Goal: Information Seeking & Learning: Learn about a topic

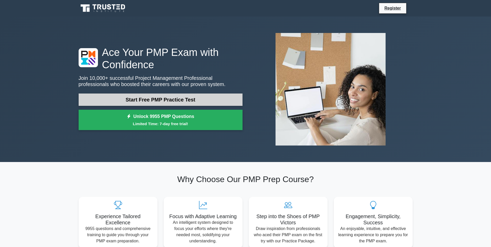
click at [156, 99] on link "Start Free PMP Practice Test" at bounding box center [161, 100] width 164 height 12
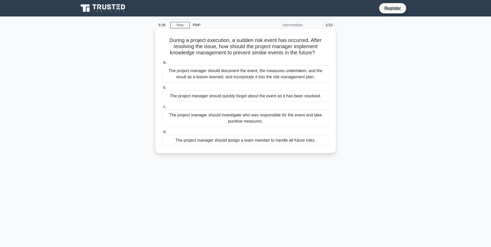
click at [241, 74] on div "The project manager should document the event, the measures undertaken, and the…" at bounding box center [245, 73] width 167 height 17
click at [162, 64] on input "a. The project manager should document the event, the measures undertaken, and …" at bounding box center [162, 62] width 0 height 3
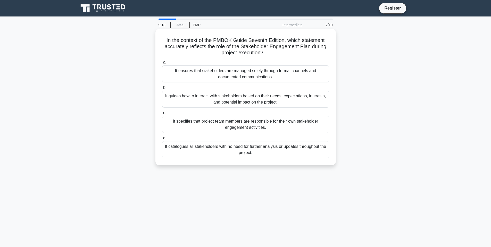
click at [241, 100] on div "It guides how to interact with stakeholders based on their needs, expectations,…" at bounding box center [245, 99] width 167 height 17
click at [162, 89] on input "b. It guides how to interact with stakeholders based on their needs, expectatio…" at bounding box center [162, 87] width 0 height 3
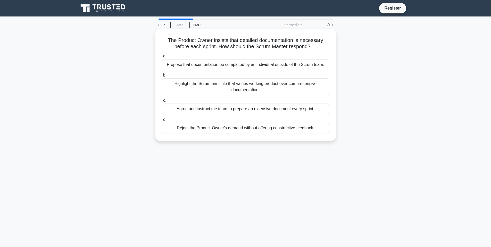
click at [245, 110] on div "Agree and instruct the team to prepare an extensive document every sprint." at bounding box center [245, 109] width 167 height 11
click at [162, 102] on input "c. Agree and instruct the team to prepare an extensive document every sprint." at bounding box center [162, 100] width 0 height 3
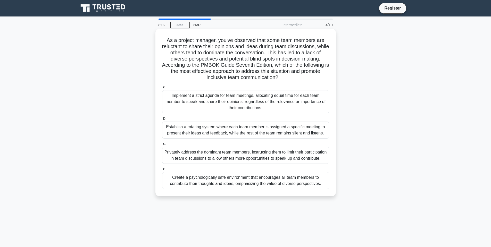
click at [236, 187] on div "Create a psychologically safe environment that encourages all team members to c…" at bounding box center [245, 180] width 167 height 17
click at [162, 171] on input "d. Create a psychologically safe environment that encourages all team members t…" at bounding box center [162, 169] width 0 height 3
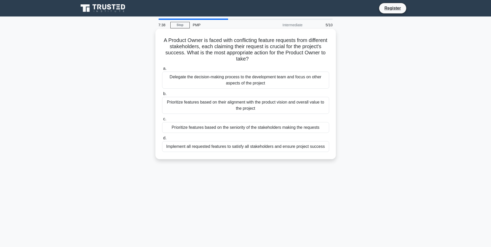
click at [253, 103] on div "Prioritize features based on their alignment with the product vision and overal…" at bounding box center [245, 105] width 167 height 17
click at [162, 96] on input "b. Prioritize features based on their alignment with the product vision and ove…" at bounding box center [162, 93] width 0 height 3
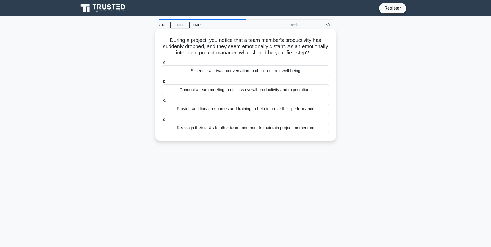
click at [236, 76] on div "Schedule a private conversation to check on their well-being" at bounding box center [245, 70] width 167 height 11
click at [162, 64] on input "a. Schedule a private conversation to check on their well-being" at bounding box center [162, 62] width 0 height 3
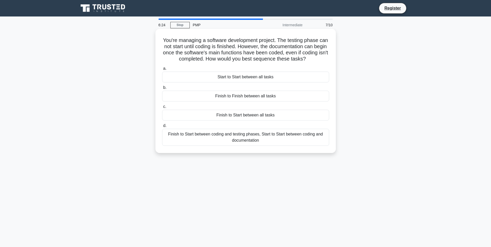
click at [244, 135] on div "Finish to Start between coding and testing phases, Start to Start between codin…" at bounding box center [245, 137] width 167 height 17
click at [162, 128] on input "d. Finish to Start between coding and testing phases, Start to Start between co…" at bounding box center [162, 125] width 0 height 3
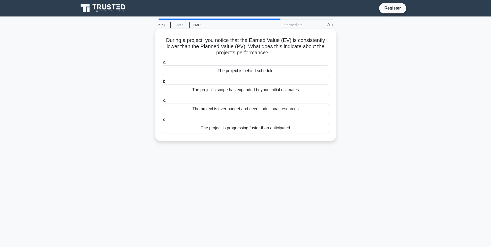
click at [247, 73] on div "The project is behind schedule" at bounding box center [245, 70] width 167 height 11
click at [162, 64] on input "a. The project is behind schedule" at bounding box center [162, 62] width 0 height 3
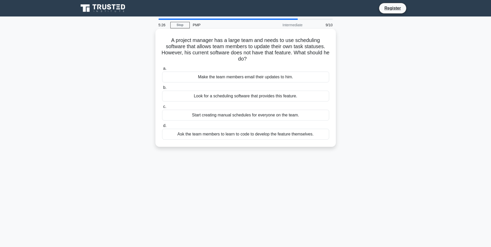
click at [244, 95] on div "Look for a scheduling software that provides this feature." at bounding box center [245, 96] width 167 height 11
click at [162, 89] on input "b. Look for a scheduling software that provides this feature." at bounding box center [162, 87] width 0 height 3
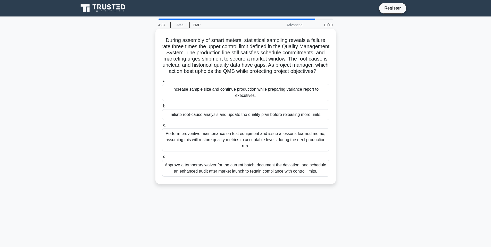
click at [248, 99] on div "Increase sample size and continue production while preparing variance report to…" at bounding box center [245, 92] width 167 height 17
click at [162, 83] on input "a. Increase sample size and continue production while preparing variance report…" at bounding box center [162, 80] width 0 height 3
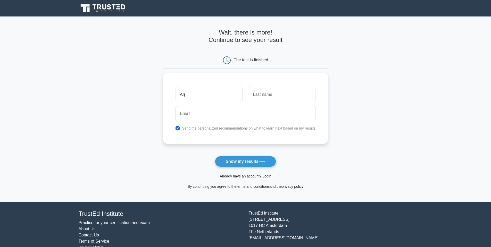
type input "Arj"
type input "Sangh"
click at [217, 115] on input "email" at bounding box center [246, 112] width 140 height 15
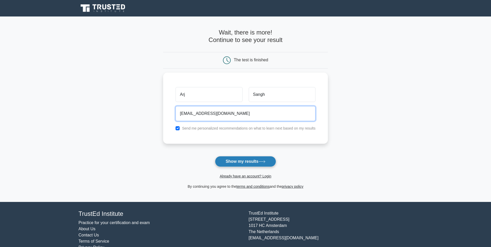
type input "arjansanghera1992@gmail.com"
click at [229, 163] on button "Show my results" at bounding box center [245, 161] width 61 height 11
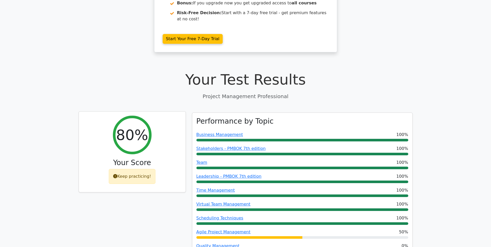
scroll to position [129, 0]
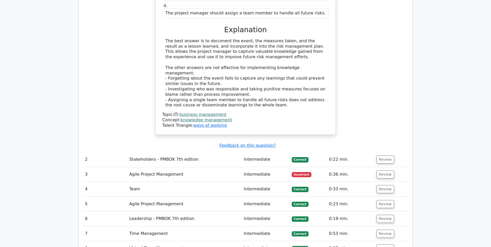
scroll to position [670, 0]
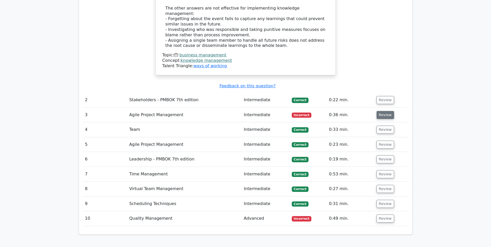
click at [385, 111] on button "Review" at bounding box center [386, 115] width 18 height 8
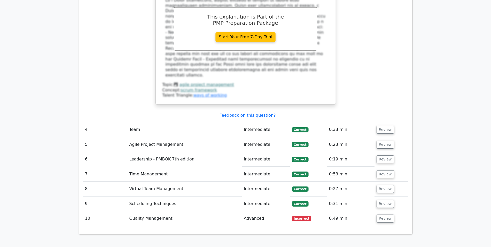
scroll to position [928, 0]
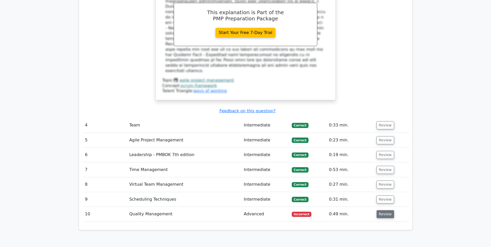
click at [387, 210] on button "Review" at bounding box center [386, 214] width 18 height 8
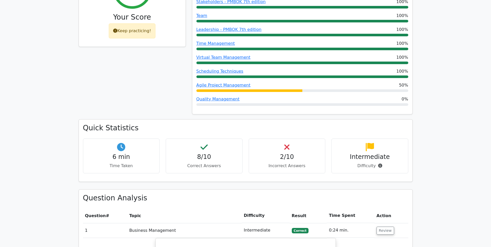
scroll to position [284, 0]
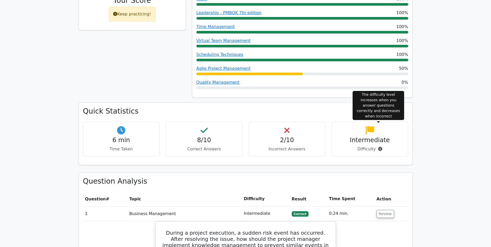
click at [378, 147] on icon at bounding box center [380, 149] width 4 height 4
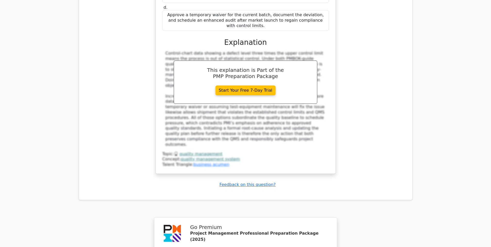
scroll to position [1367, 0]
